Goal: Task Accomplishment & Management: Use online tool/utility

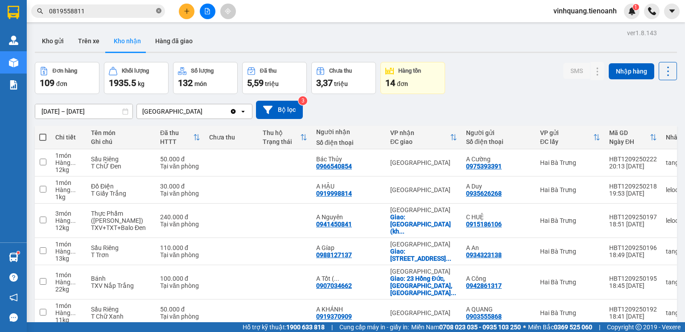
click at [159, 11] on icon "close-circle" at bounding box center [158, 10] width 5 height 5
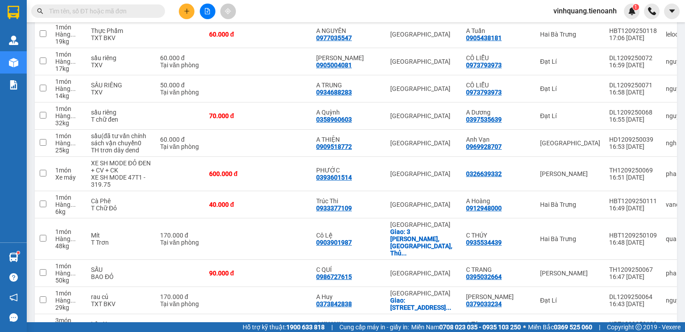
click at [129, 11] on input "text" at bounding box center [101, 11] width 105 height 10
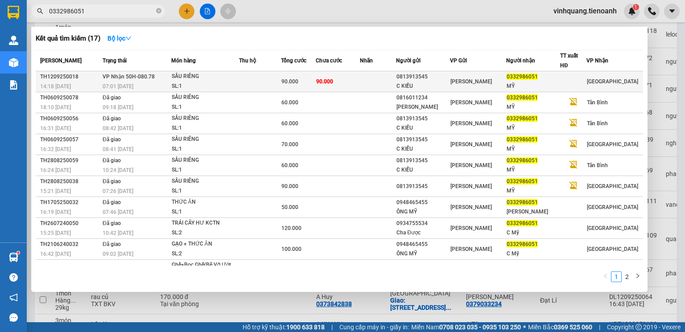
type input "0332986051"
click at [176, 82] on div "SL: 1" at bounding box center [205, 87] width 67 height 10
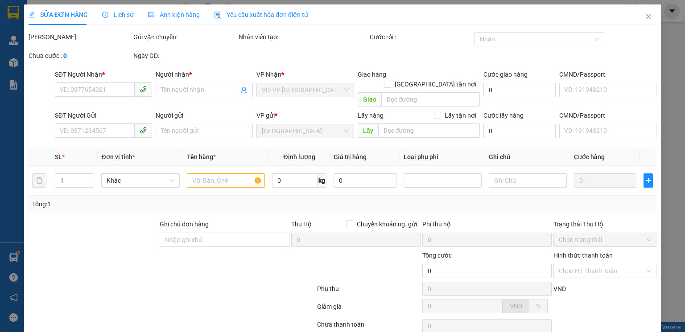
type input "0332986051"
type input "MỸ"
type input "0813913545"
type input "C KIỀU"
type input "90.000"
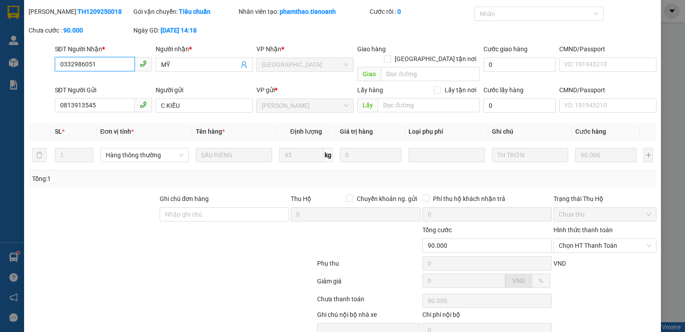
scroll to position [24, 0]
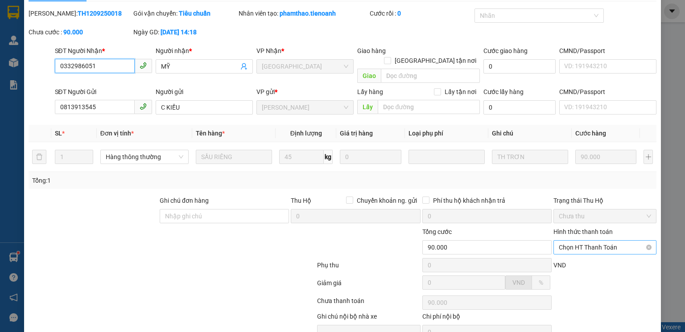
click at [595, 241] on span "Chọn HT Thanh Toán" at bounding box center [604, 247] width 92 height 13
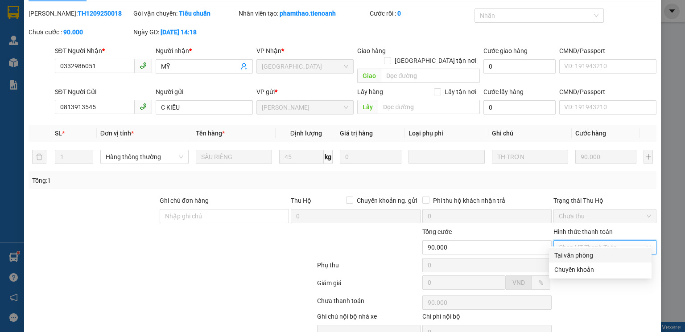
click at [572, 260] on div "Tại văn phòng" at bounding box center [600, 255] width 103 height 14
type input "0"
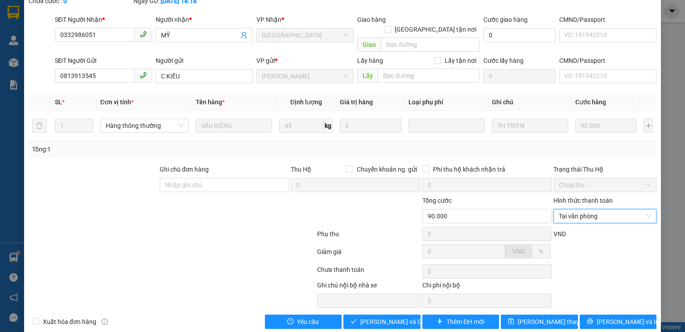
scroll to position [59, 0]
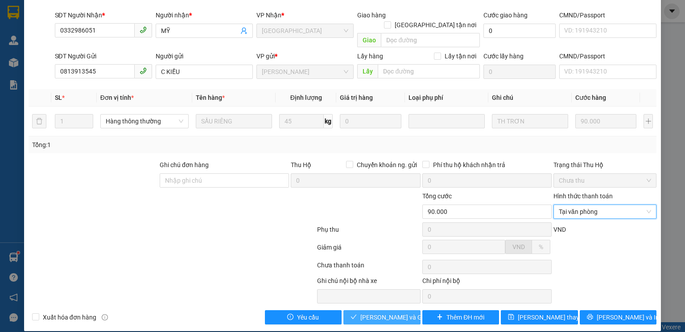
click at [379, 312] on span "[PERSON_NAME] và Giao hàng" at bounding box center [403, 317] width 86 height 10
